Goal: Information Seeking & Learning: Understand process/instructions

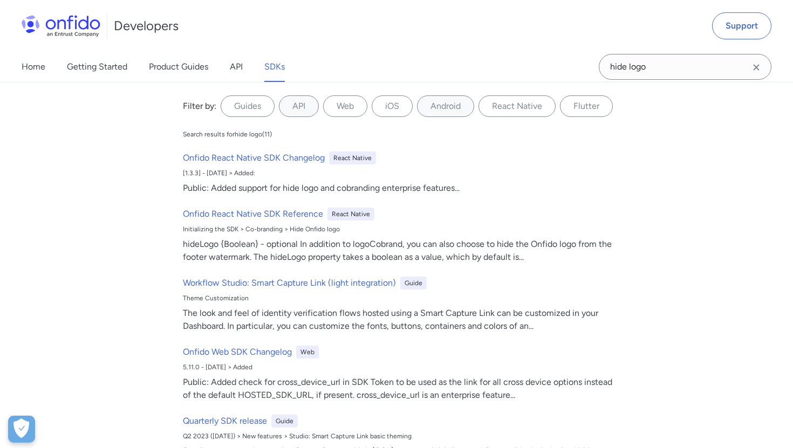
scroll to position [62, 0]
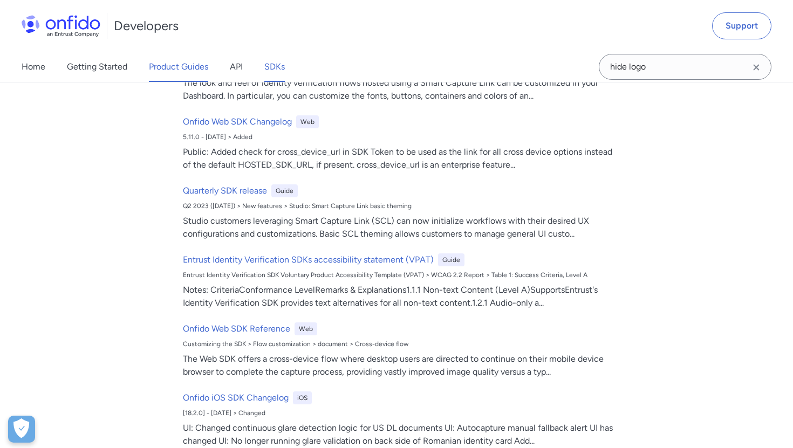
click at [185, 68] on link "Product Guides" at bounding box center [178, 67] width 59 height 30
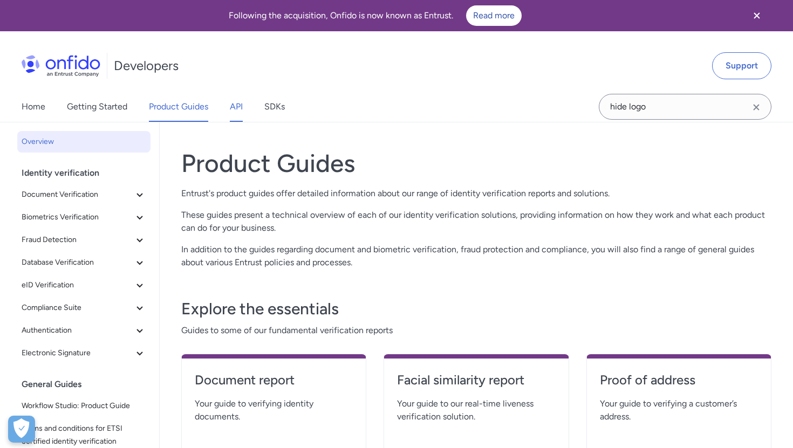
click at [234, 107] on link "API" at bounding box center [236, 107] width 13 height 30
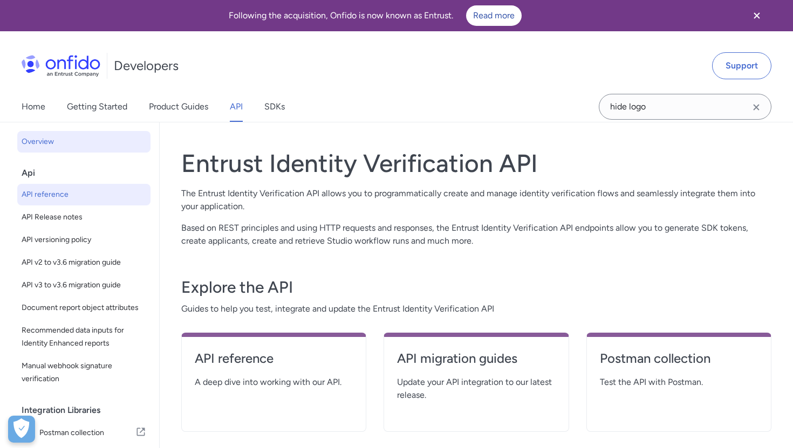
click at [62, 198] on span "API reference" at bounding box center [84, 194] width 125 height 13
select select "http"
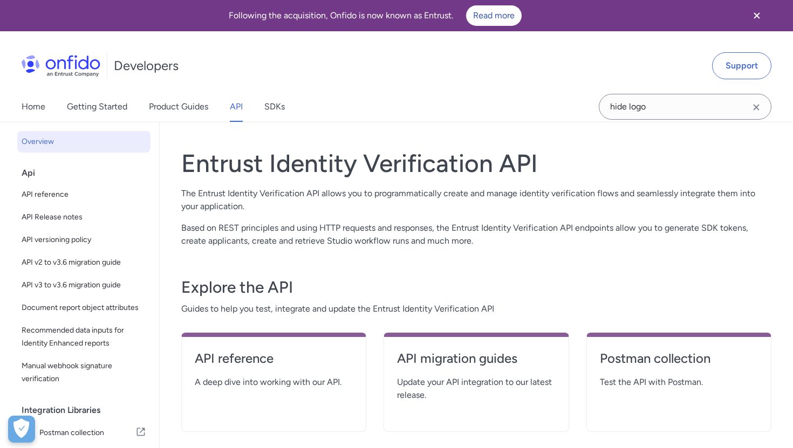
select select "http"
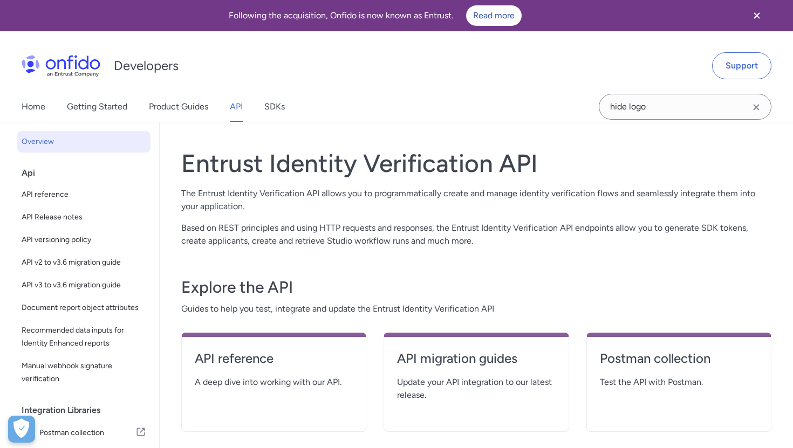
select select "http"
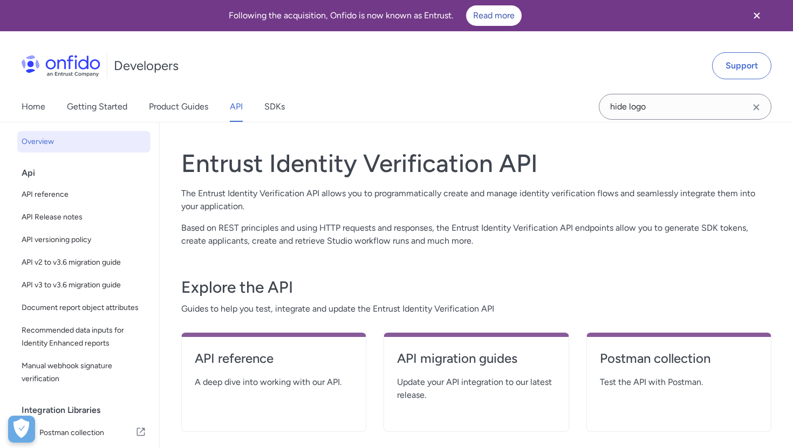
select select "http"
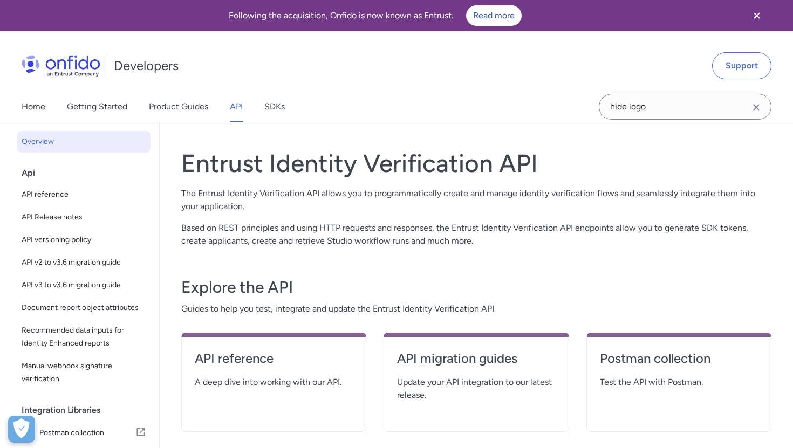
select select "http"
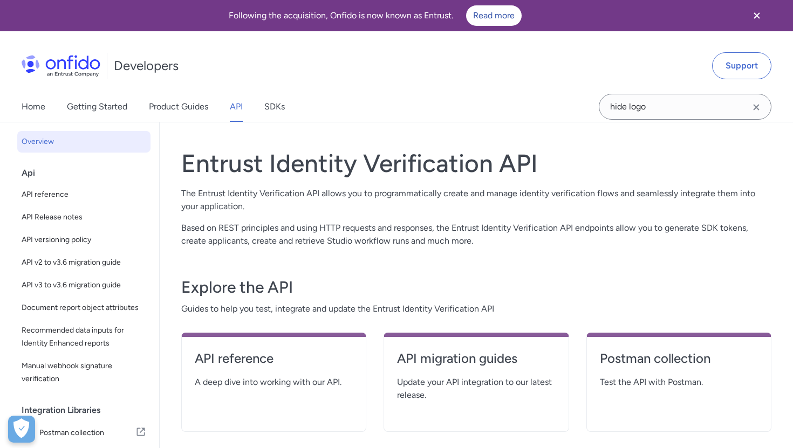
select select "http"
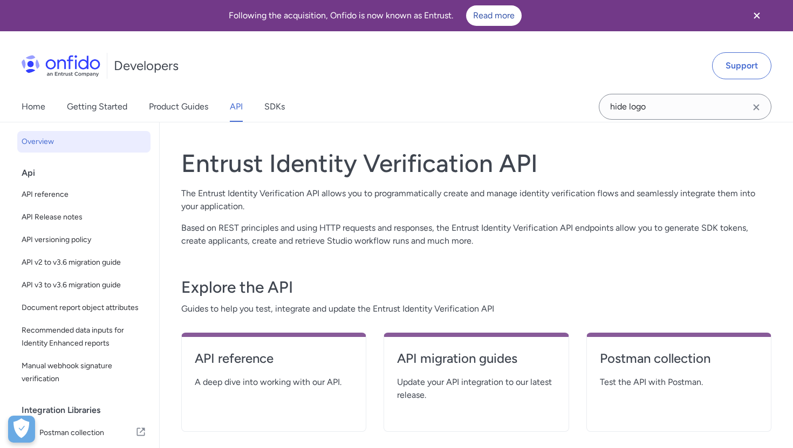
select select "http"
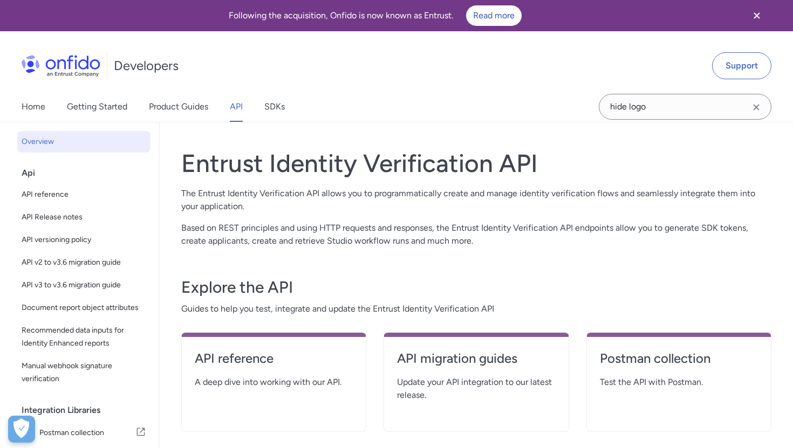
select select "http"
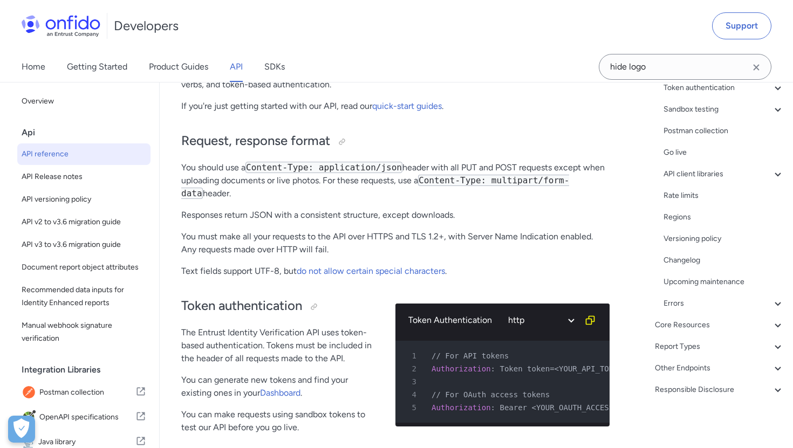
scroll to position [224, 0]
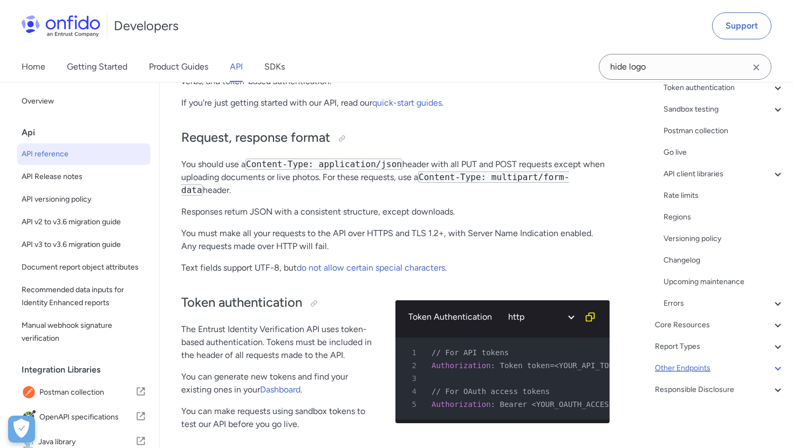
click at [680, 368] on div "Other Endpoints" at bounding box center [719, 368] width 129 height 13
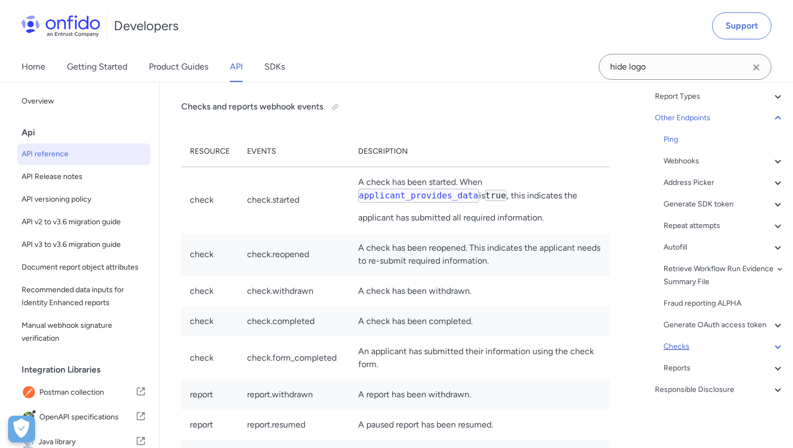
click at [672, 348] on div "Checks" at bounding box center [724, 346] width 121 height 13
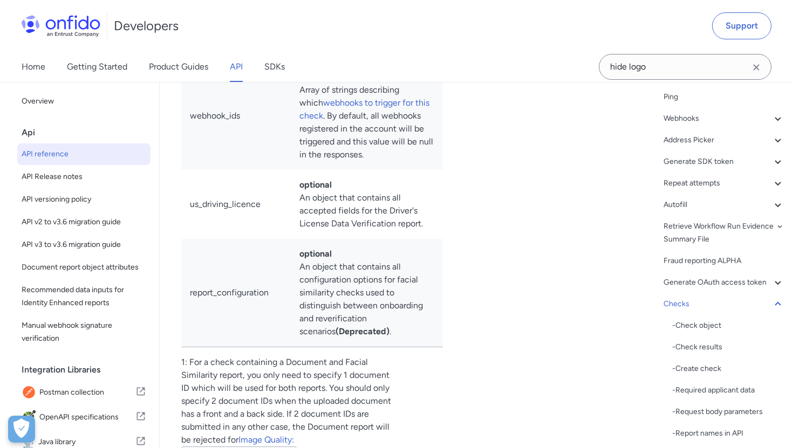
scroll to position [177, 0]
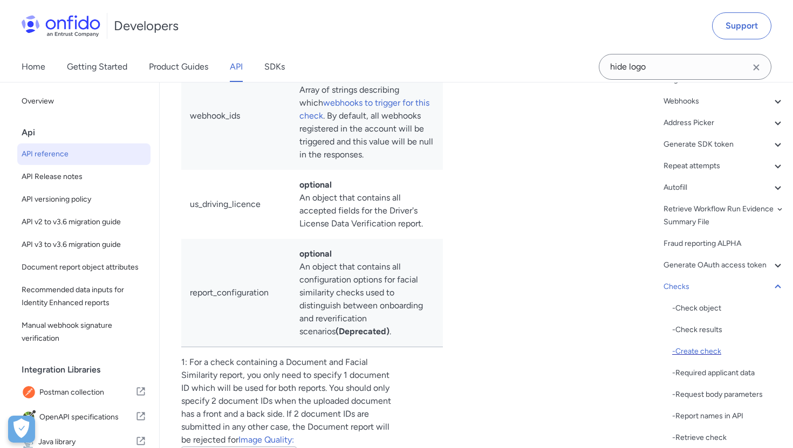
click at [695, 354] on div "- Create check" at bounding box center [728, 351] width 112 height 13
